Goal: Navigation & Orientation: Find specific page/section

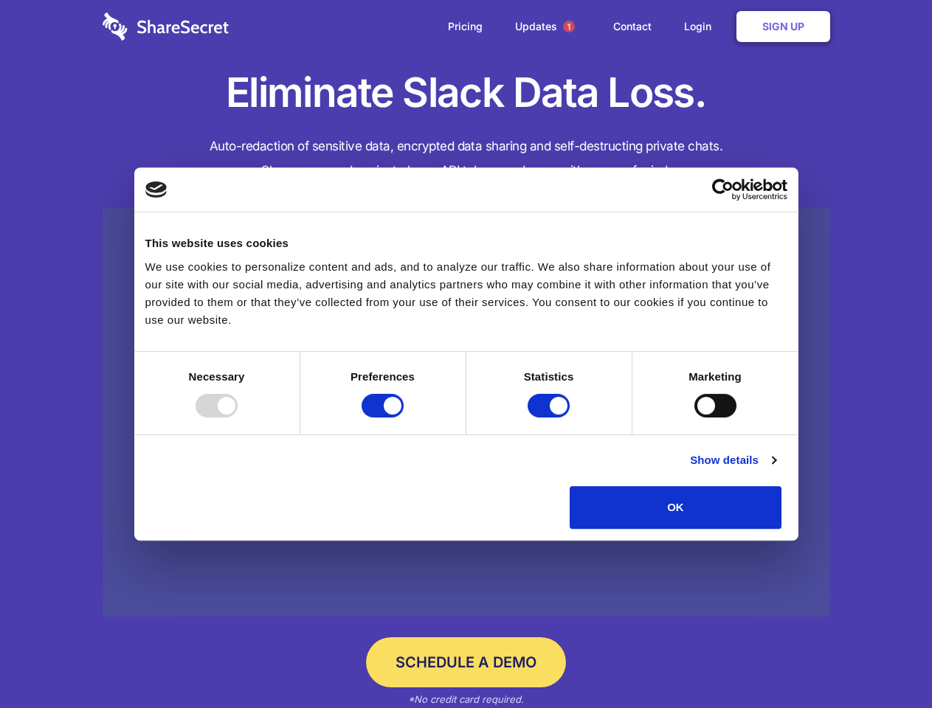
click at [238, 418] on div at bounding box center [217, 406] width 42 height 24
click at [404, 418] on input "Preferences" at bounding box center [383, 406] width 42 height 24
checkbox input "false"
click at [550, 418] on input "Statistics" at bounding box center [549, 406] width 42 height 24
checkbox input "false"
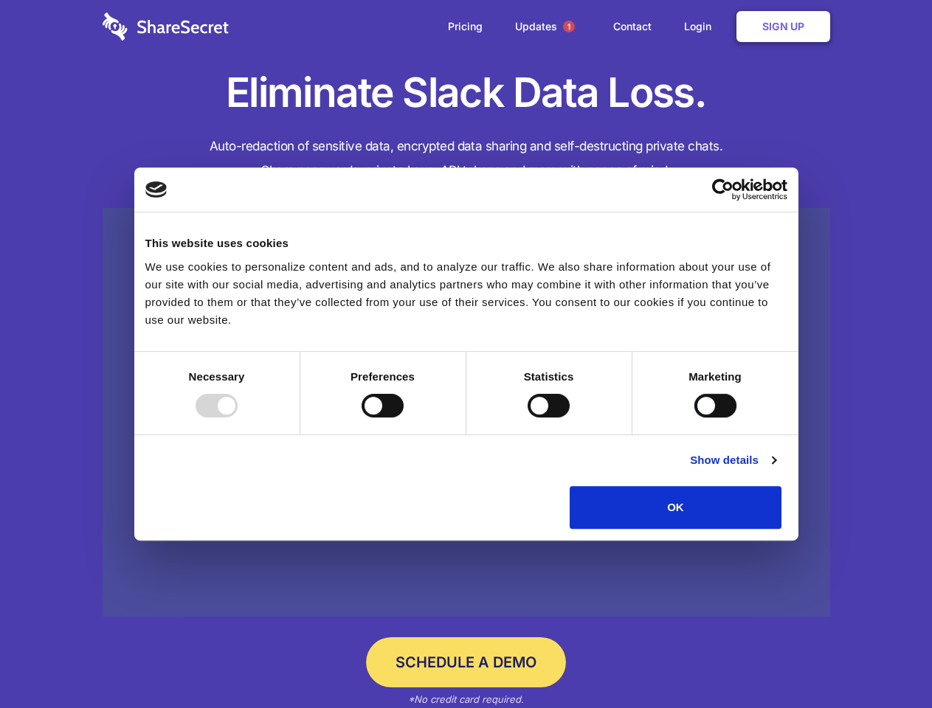
click at [694, 418] on input "Marketing" at bounding box center [715, 406] width 42 height 24
checkbox input "true"
click at [775, 469] on link "Show details" at bounding box center [733, 461] width 86 height 18
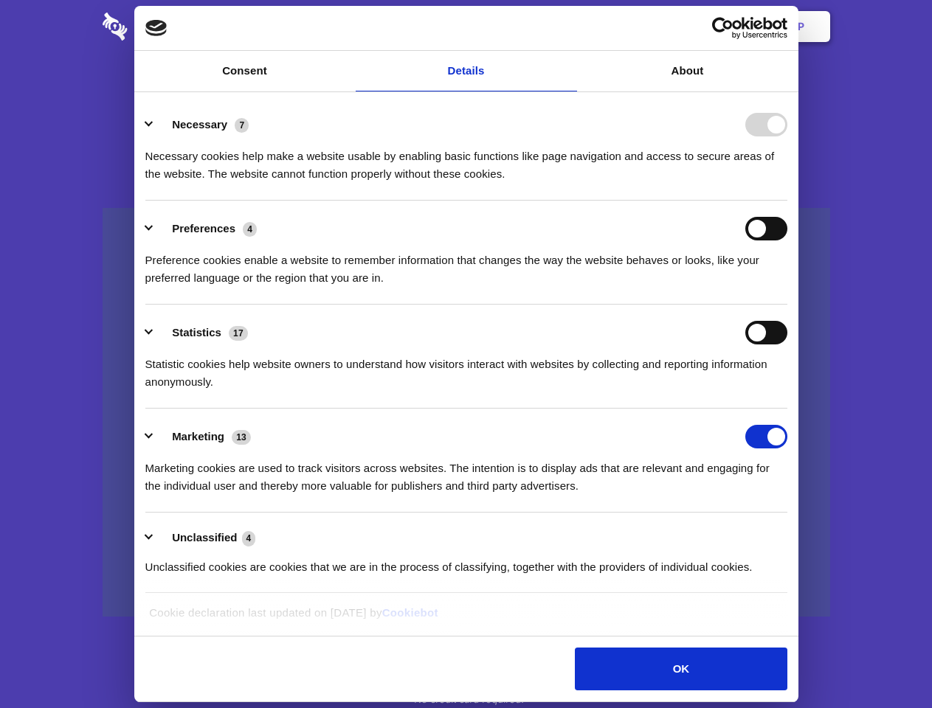
click at [787, 201] on li "Necessary 7 Necessary cookies help make a website usable by enabling basic func…" at bounding box center [466, 149] width 642 height 104
click at [568, 27] on span "1" at bounding box center [569, 27] width 12 height 12
